Goal: Information Seeking & Learning: Learn about a topic

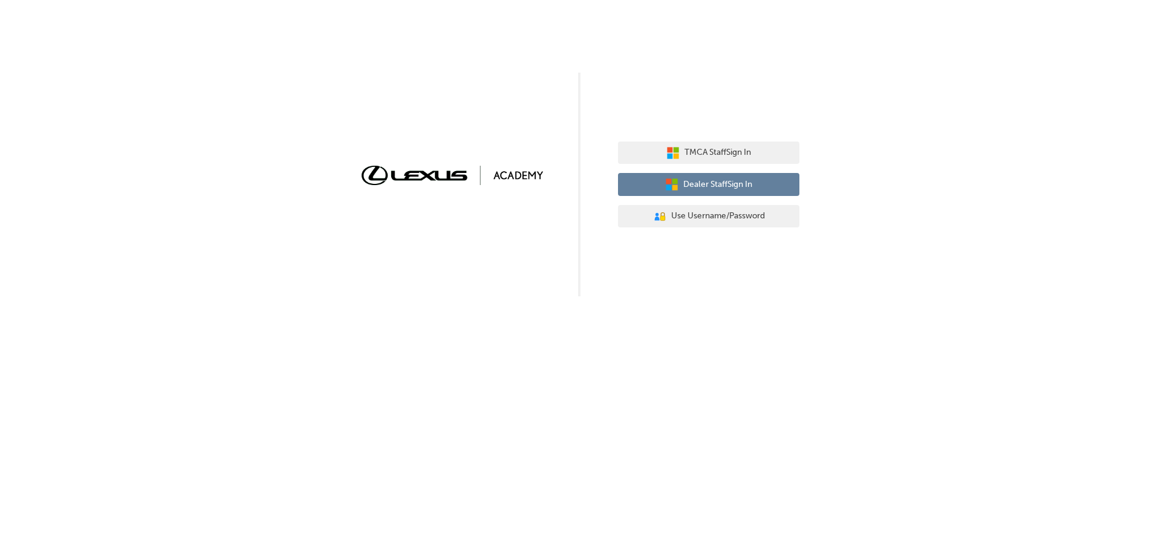
click at [745, 185] on span "Dealer Staff Sign In" at bounding box center [717, 185] width 69 height 14
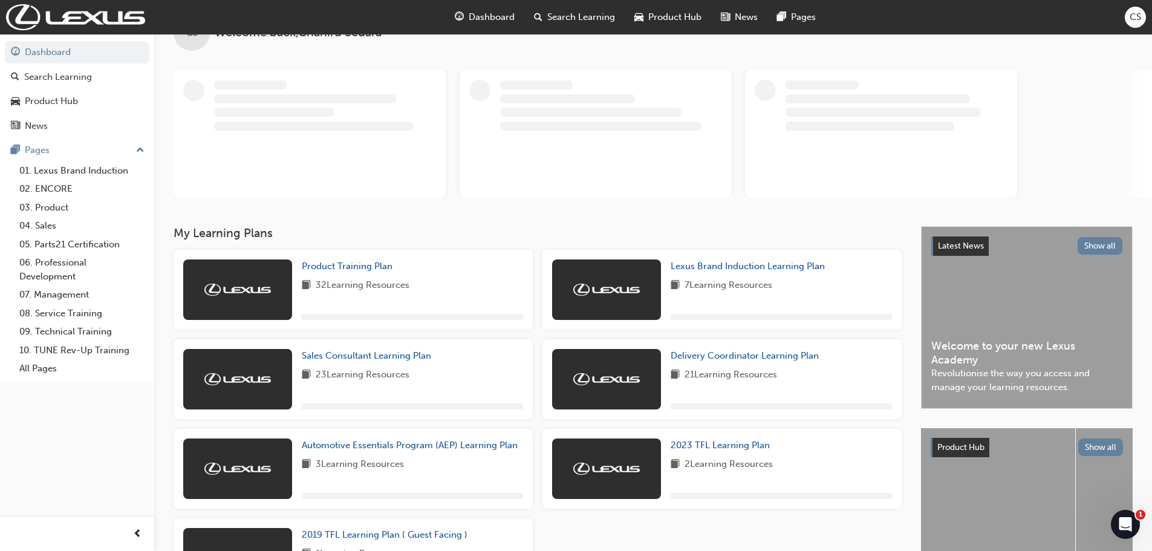
scroll to position [60, 0]
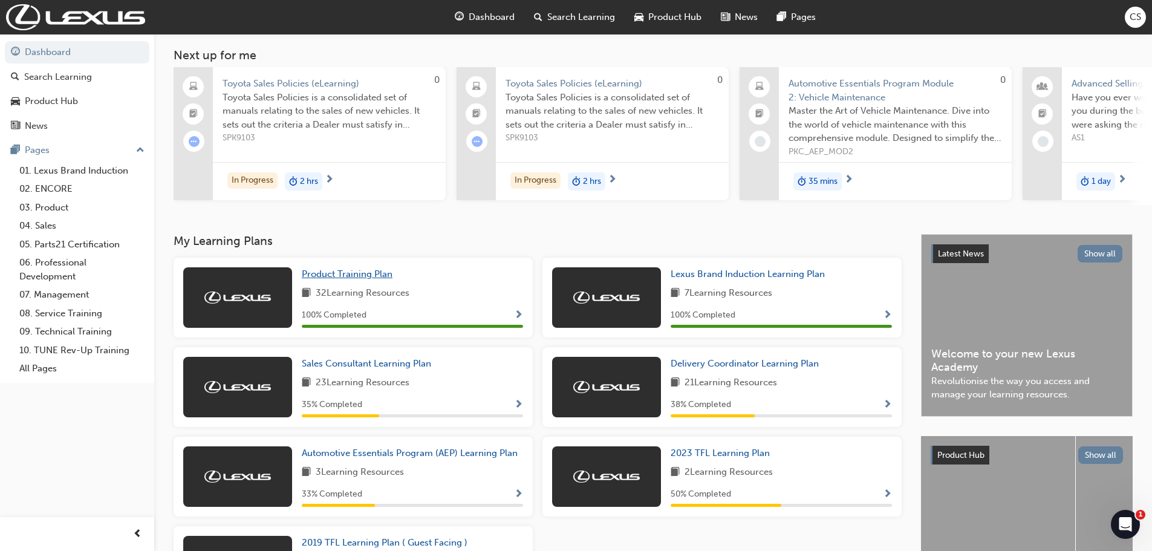
click at [354, 276] on span "Product Training Plan" at bounding box center [347, 273] width 91 height 11
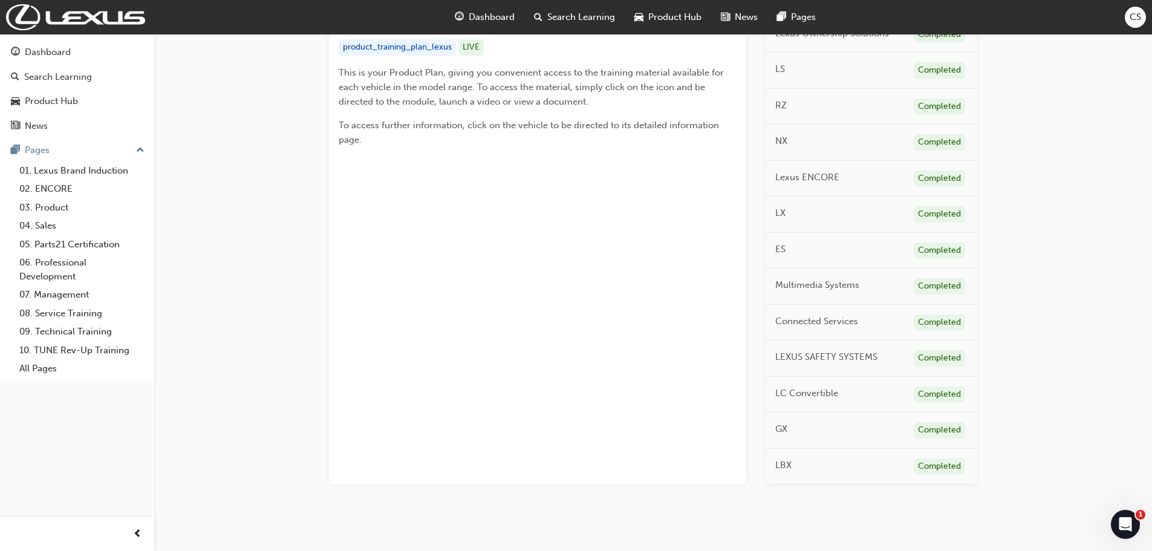
scroll to position [274, 0]
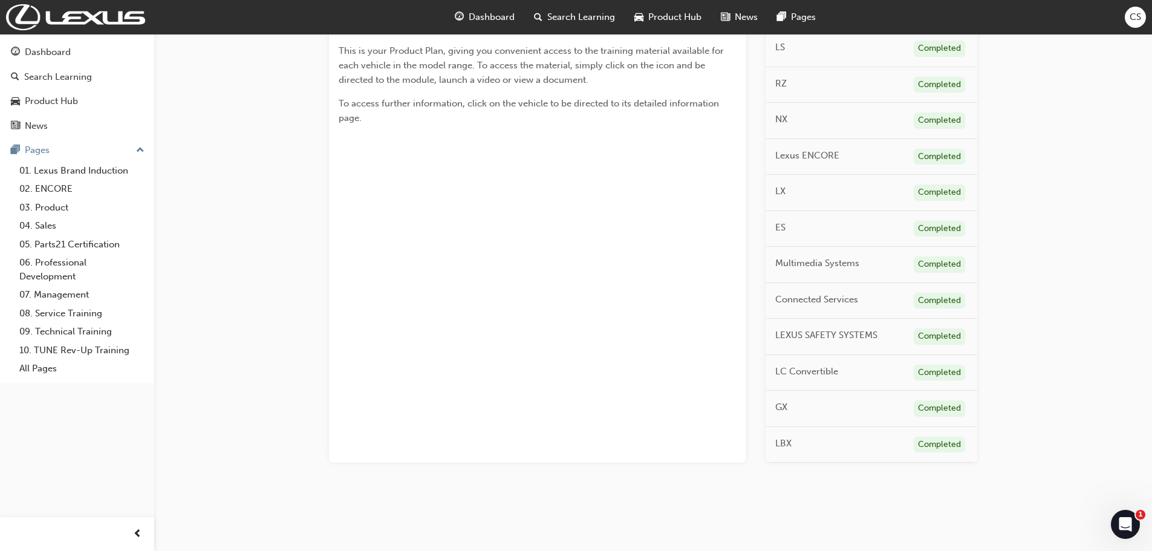
click at [915, 334] on div "Completed" at bounding box center [939, 336] width 51 height 16
click at [935, 339] on div "Completed" at bounding box center [939, 336] width 51 height 16
click at [796, 337] on span "LEXUS SAFETY SYSTEMS" at bounding box center [826, 335] width 102 height 14
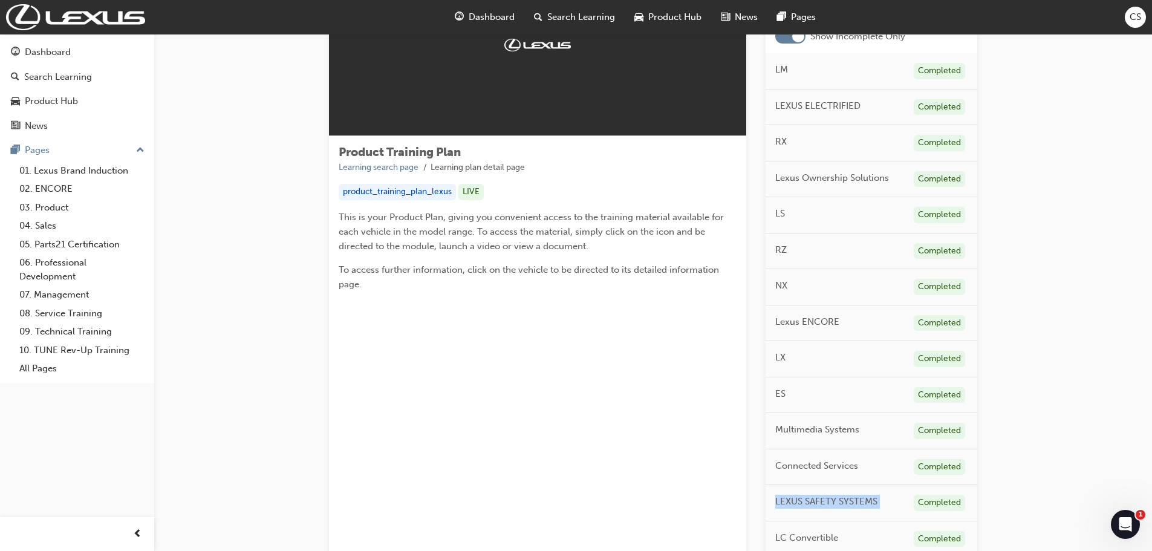
scroll to position [0, 0]
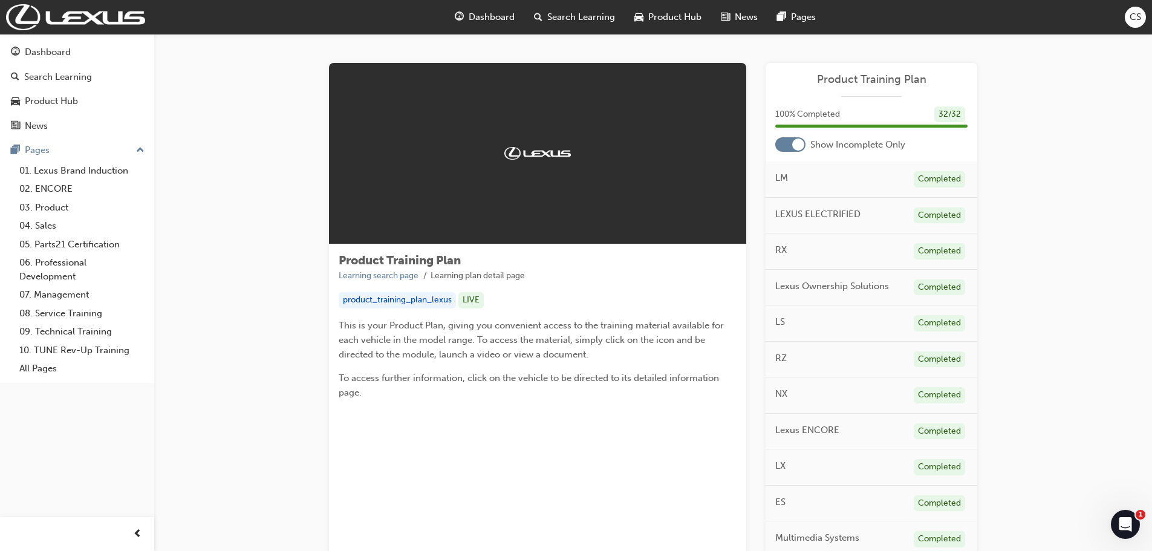
click at [792, 140] on div at bounding box center [790, 144] width 30 height 15
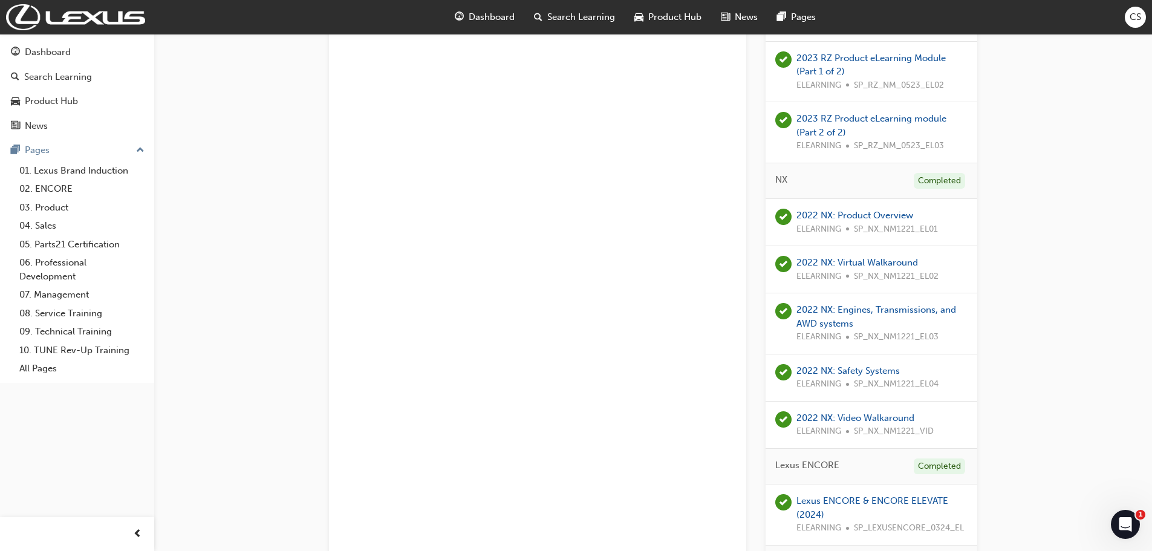
scroll to position [1088, 0]
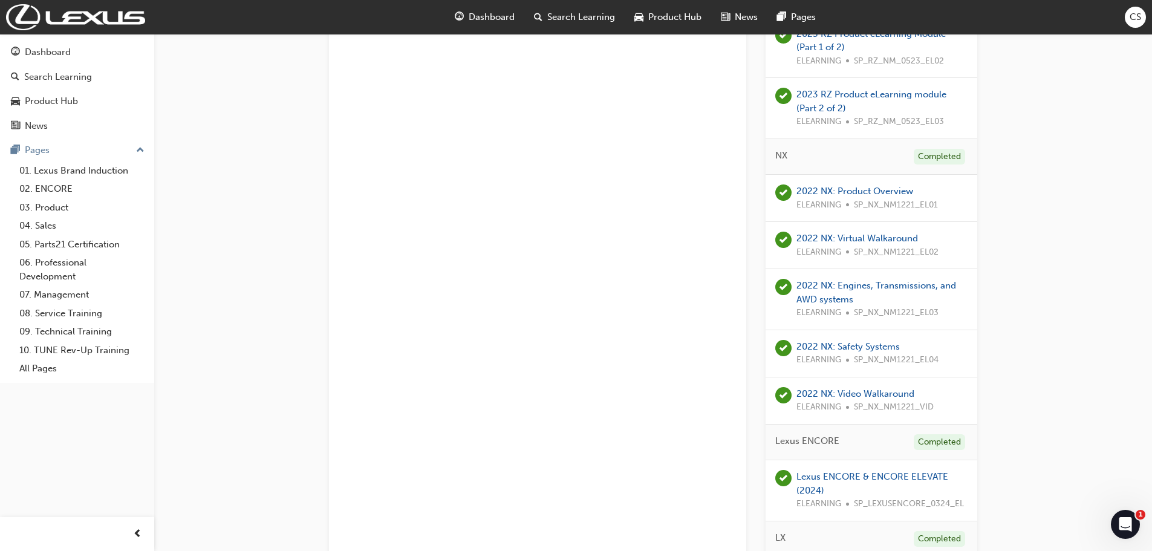
click at [872, 352] on div "2022 NX: Safety Systems ELEARNING SP_NX_NM1221_EL04" at bounding box center [867, 353] width 142 height 27
click at [872, 349] on link "2022 NX: Safety Systems" at bounding box center [847, 346] width 103 height 11
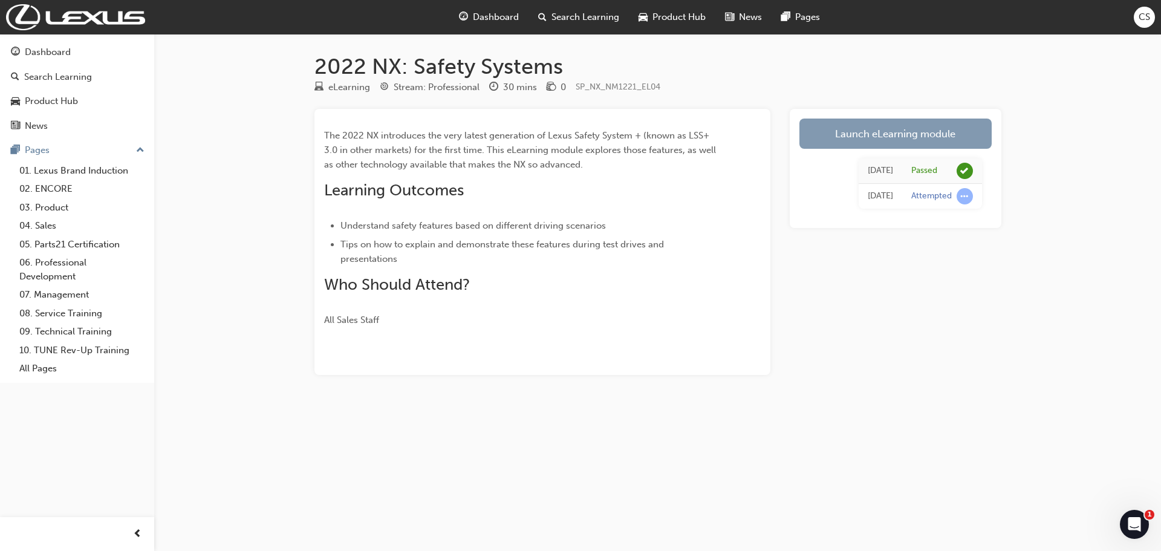
click at [887, 135] on link "Launch eLearning module" at bounding box center [895, 134] width 192 height 30
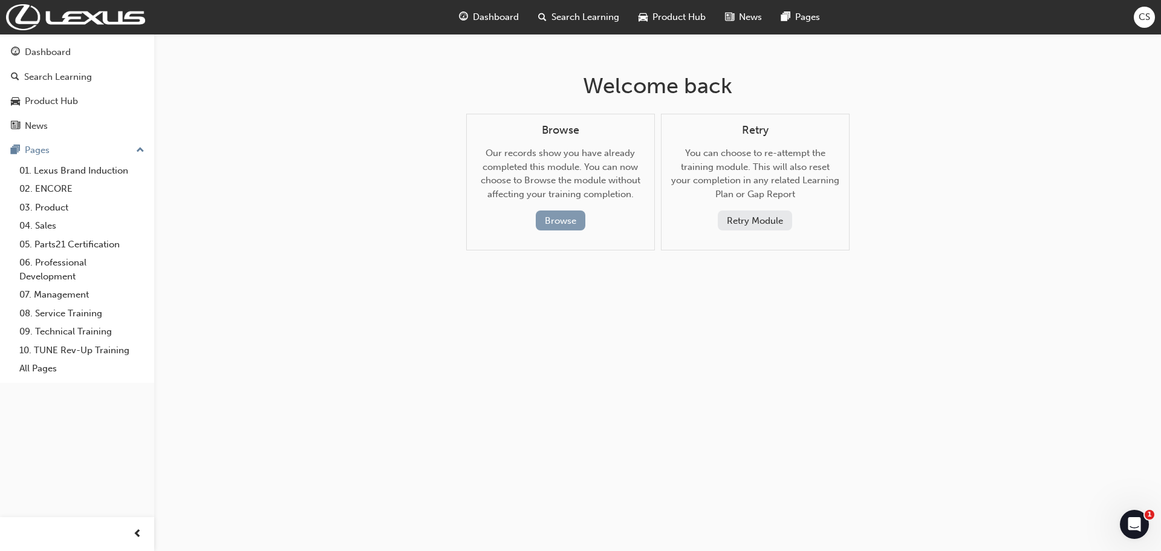
click at [560, 219] on button "Browse" at bounding box center [561, 220] width 50 height 20
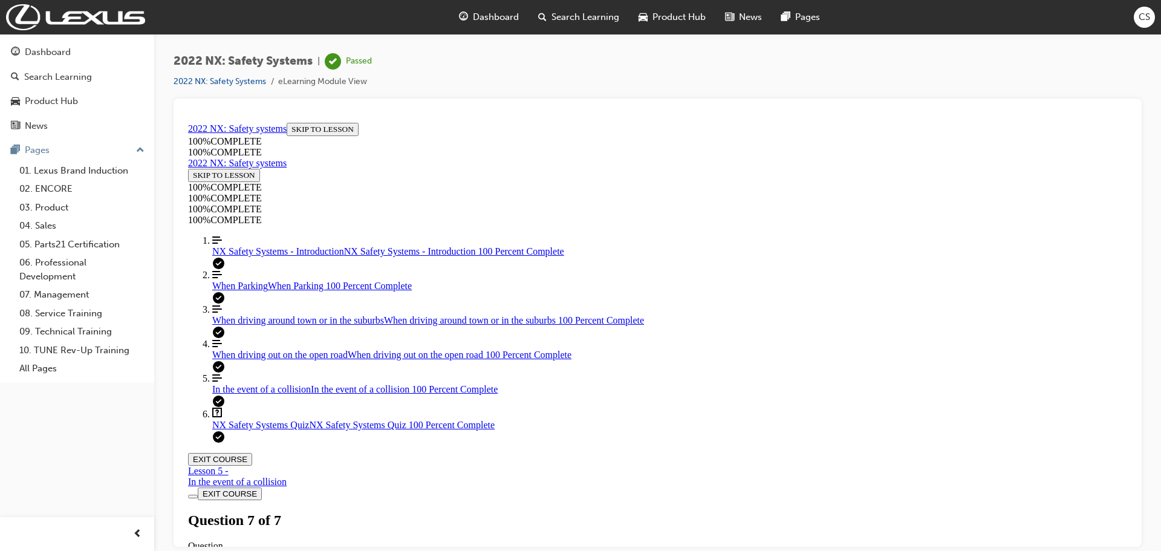
scroll to position [196, 0]
click at [283, 325] on span "When driving around town or in the suburbs" at bounding box center [298, 319] width 172 height 10
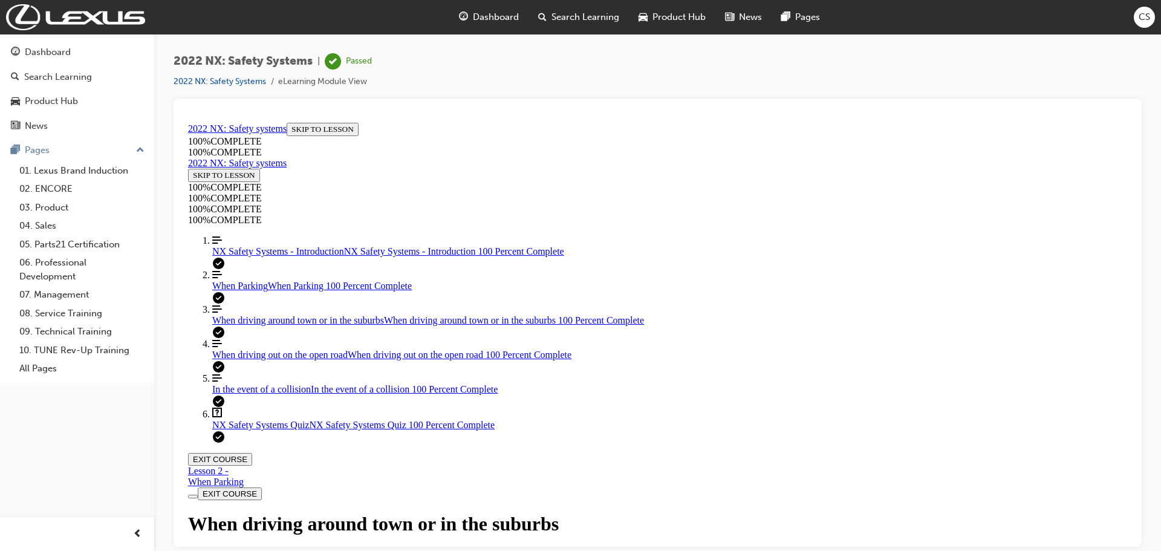
scroll to position [1916, 0]
click at [269, 360] on link "Align left Three vertical lines aligned to the left When driving out on the ope…" at bounding box center [669, 349] width 915 height 22
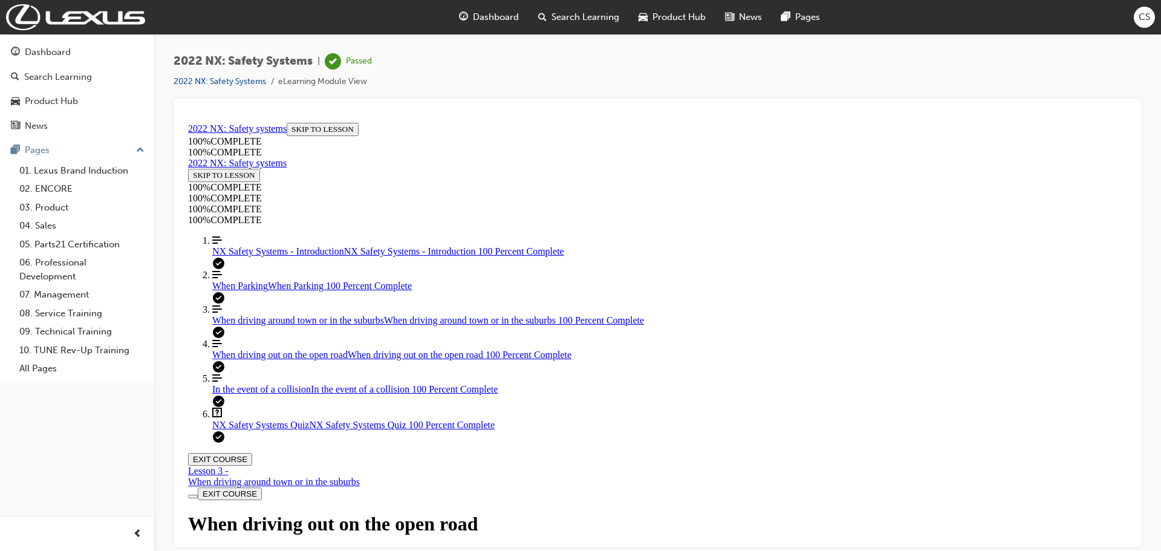
scroll to position [4032, 0]
drag, startPoint x: 421, startPoint y: 508, endPoint x: 900, endPoint y: 267, distance: 536.2
